Goal: Task Accomplishment & Management: Use online tool/utility

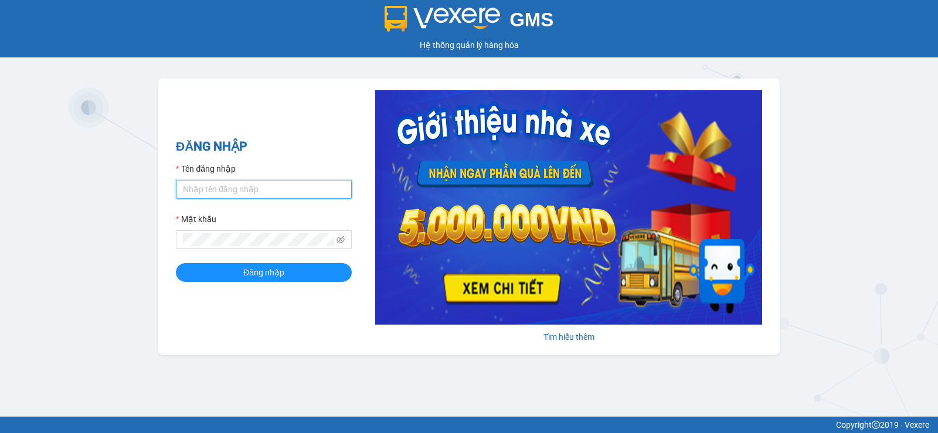
type input "uyen.phucanex"
drag, startPoint x: 270, startPoint y: 191, endPoint x: 38, endPoint y: 164, distance: 234.3
click at [38, 164] on div "GMS Hệ thống quản lý hàng hóa ĐĂNG NHẬP Tên đăng nhập uyen.phucanex Mật khẩu Đă…" at bounding box center [469, 208] width 938 height 417
type input "ngannt.phucanex"
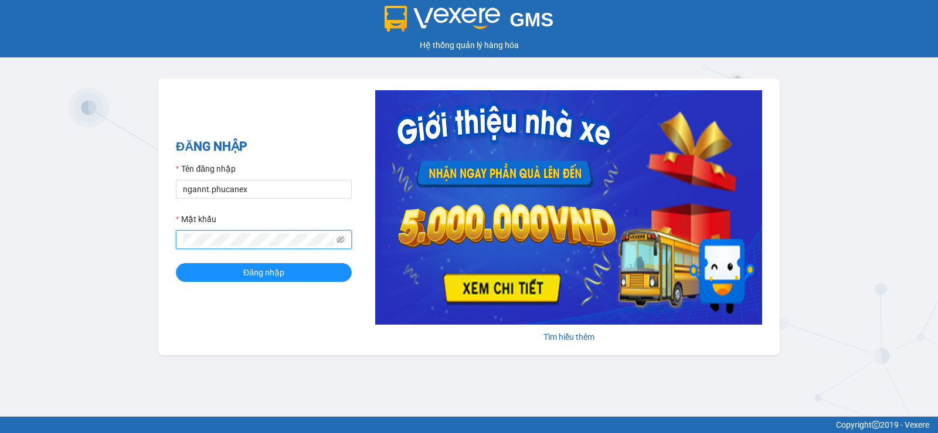
click at [165, 231] on div "ĐĂNG NHẬP Tên đăng nhập ngannt.phucanex Mật khẩu Đăng nhập Tìm hiểu thêm" at bounding box center [468, 217] width 621 height 277
click at [176, 263] on button "Đăng nhập" at bounding box center [264, 272] width 176 height 19
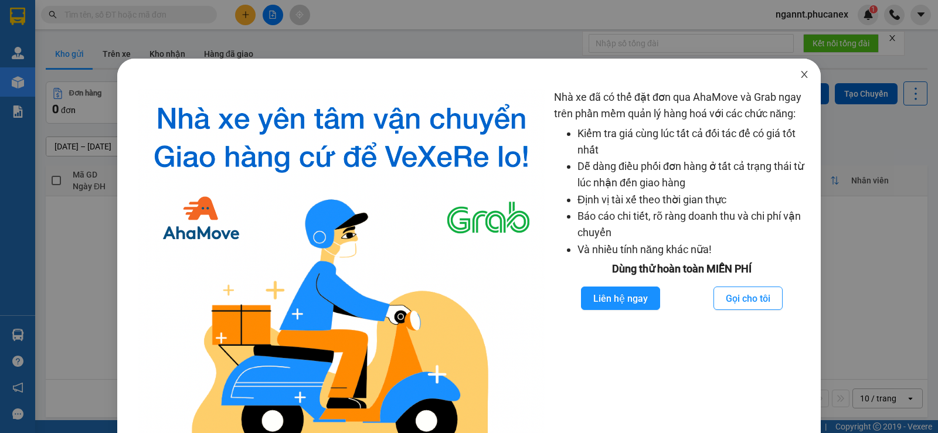
click at [800, 74] on icon "close" at bounding box center [804, 74] width 9 height 9
